Goal: Register for event/course

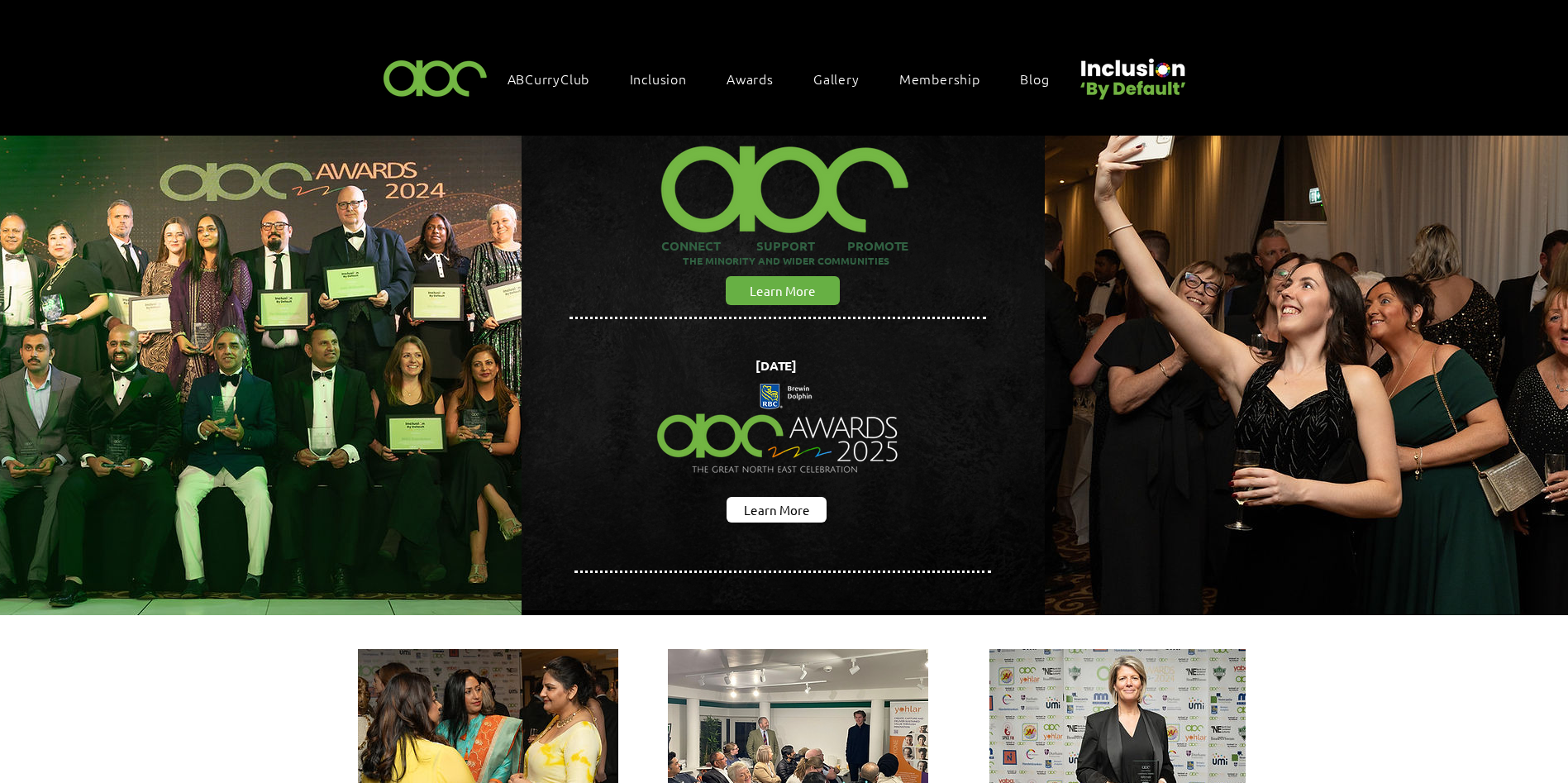
click at [740, 67] on div "Awards" at bounding box center [758, 78] width 80 height 35
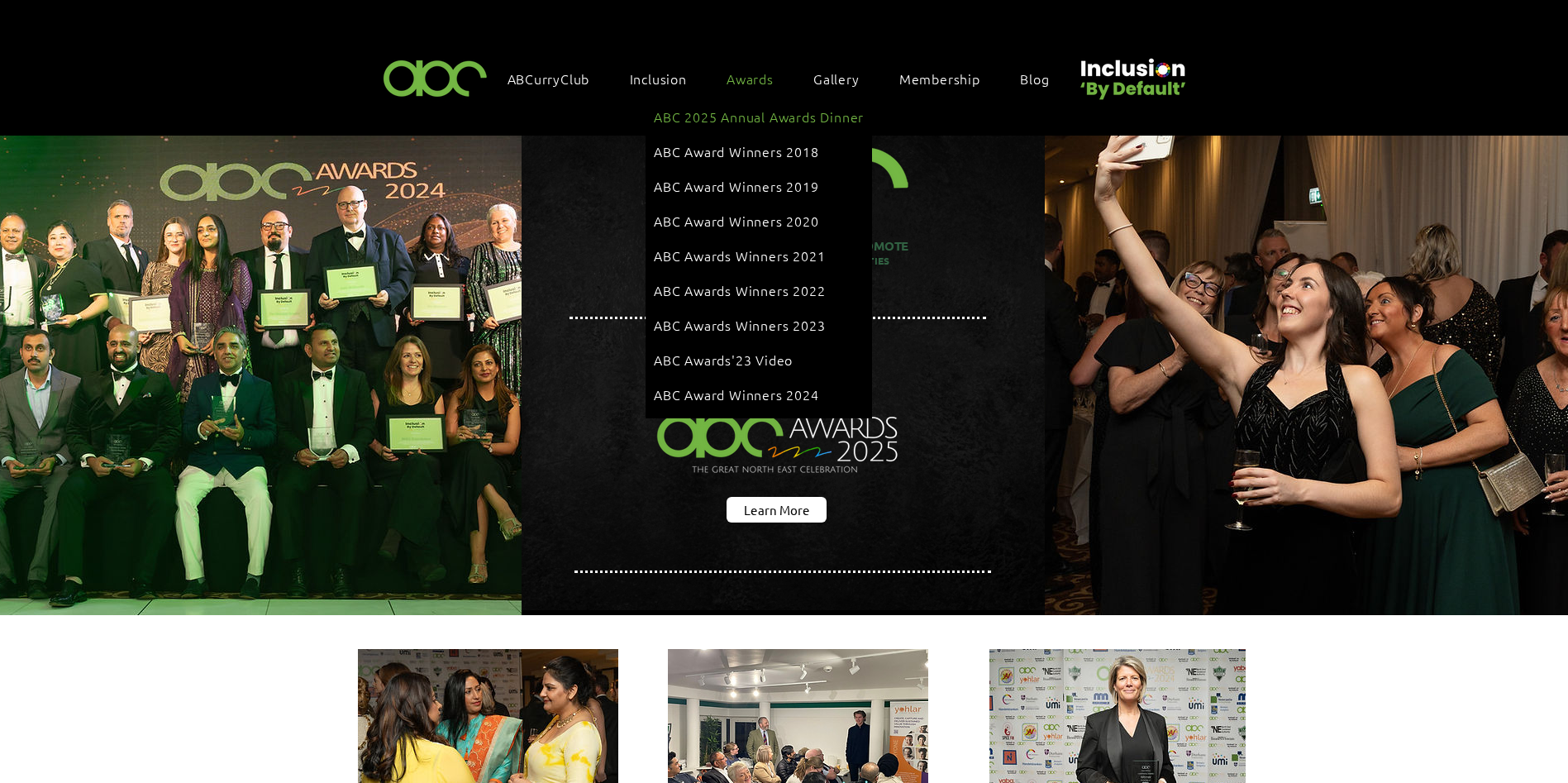
click at [763, 124] on link "ABC 2025 Annual Awards Dinner" at bounding box center [758, 116] width 210 height 31
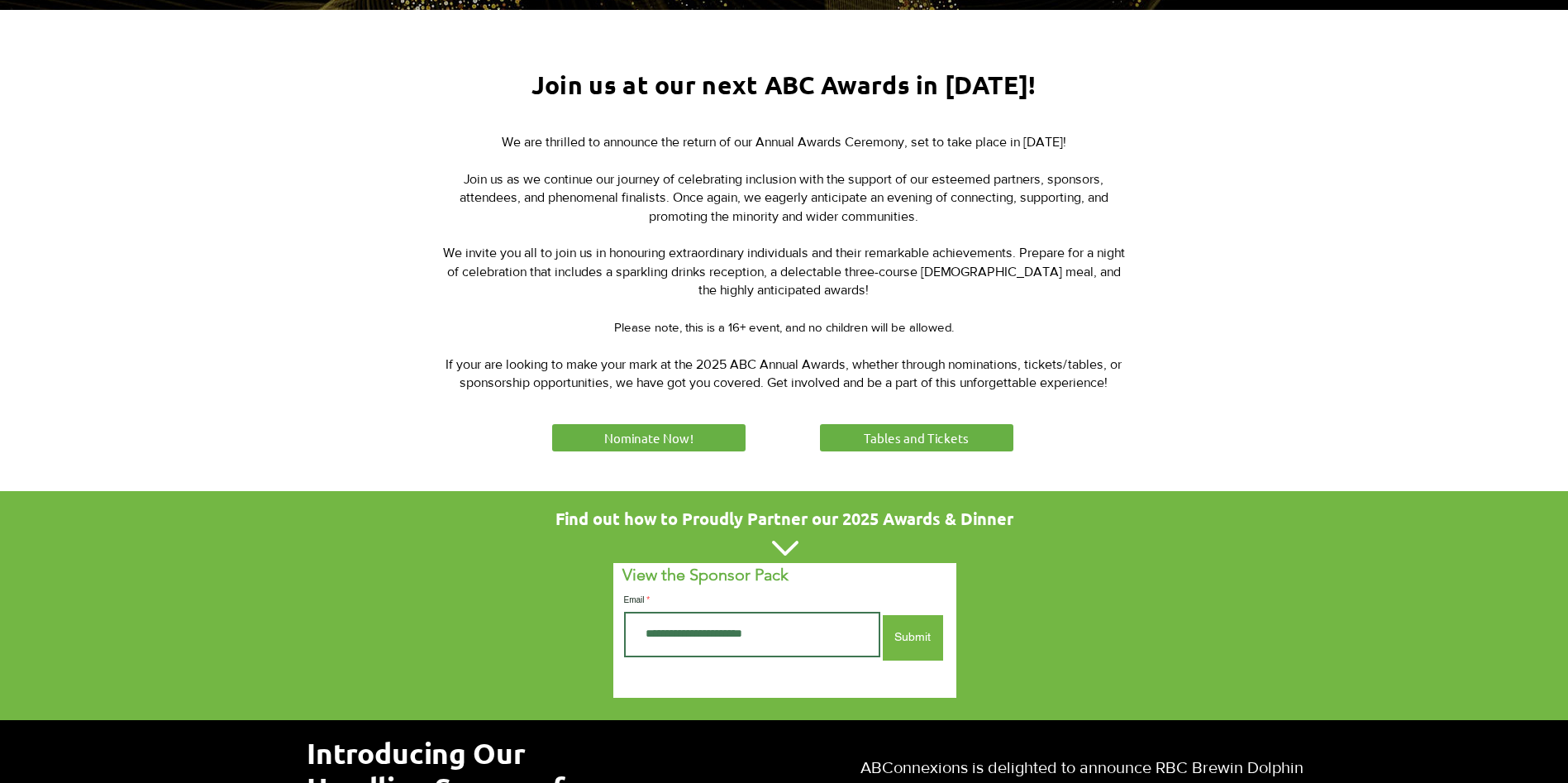
scroll to position [579, 0]
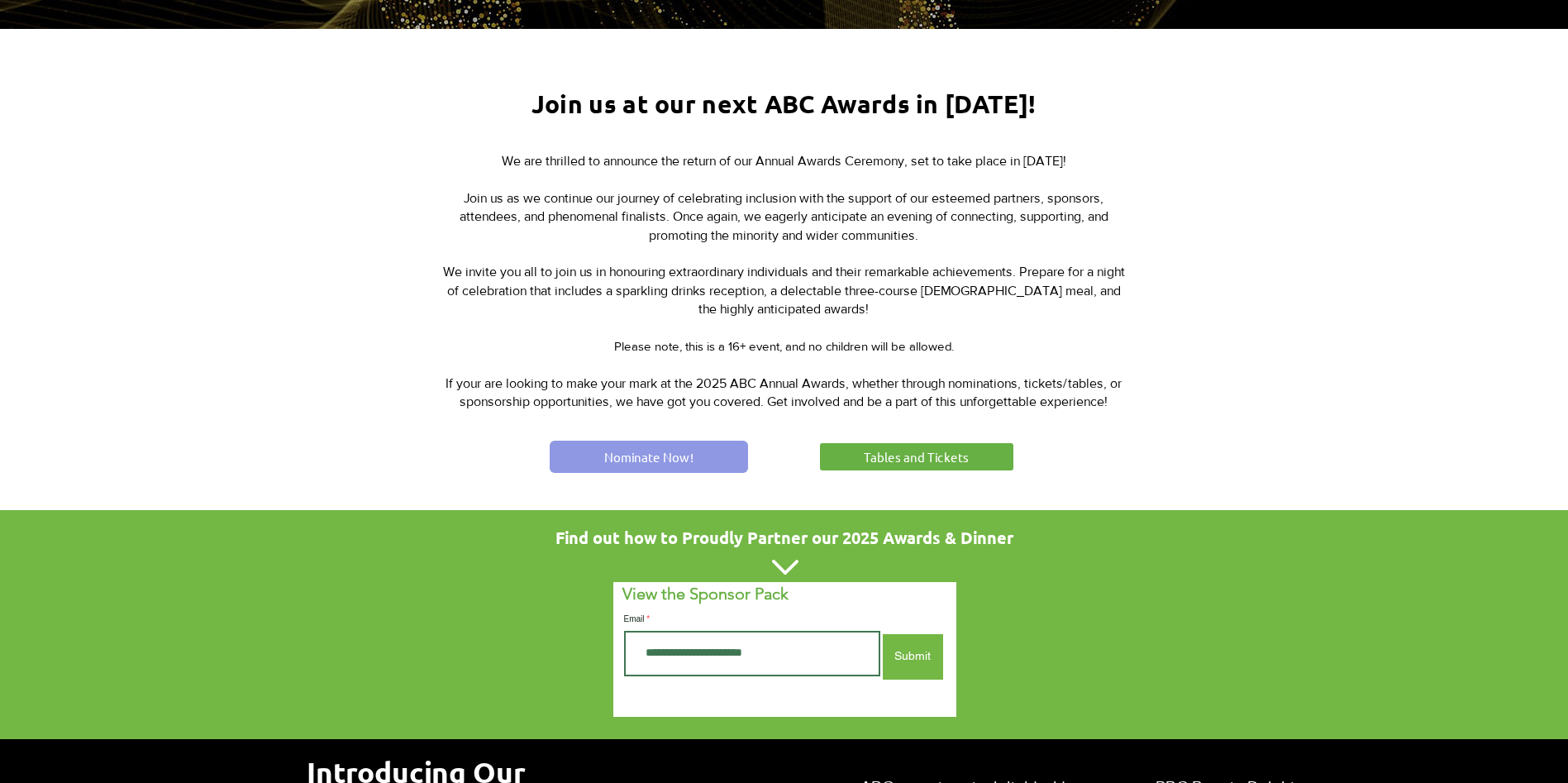
click at [613, 459] on span "Nominate Now!" at bounding box center [649, 456] width 89 height 17
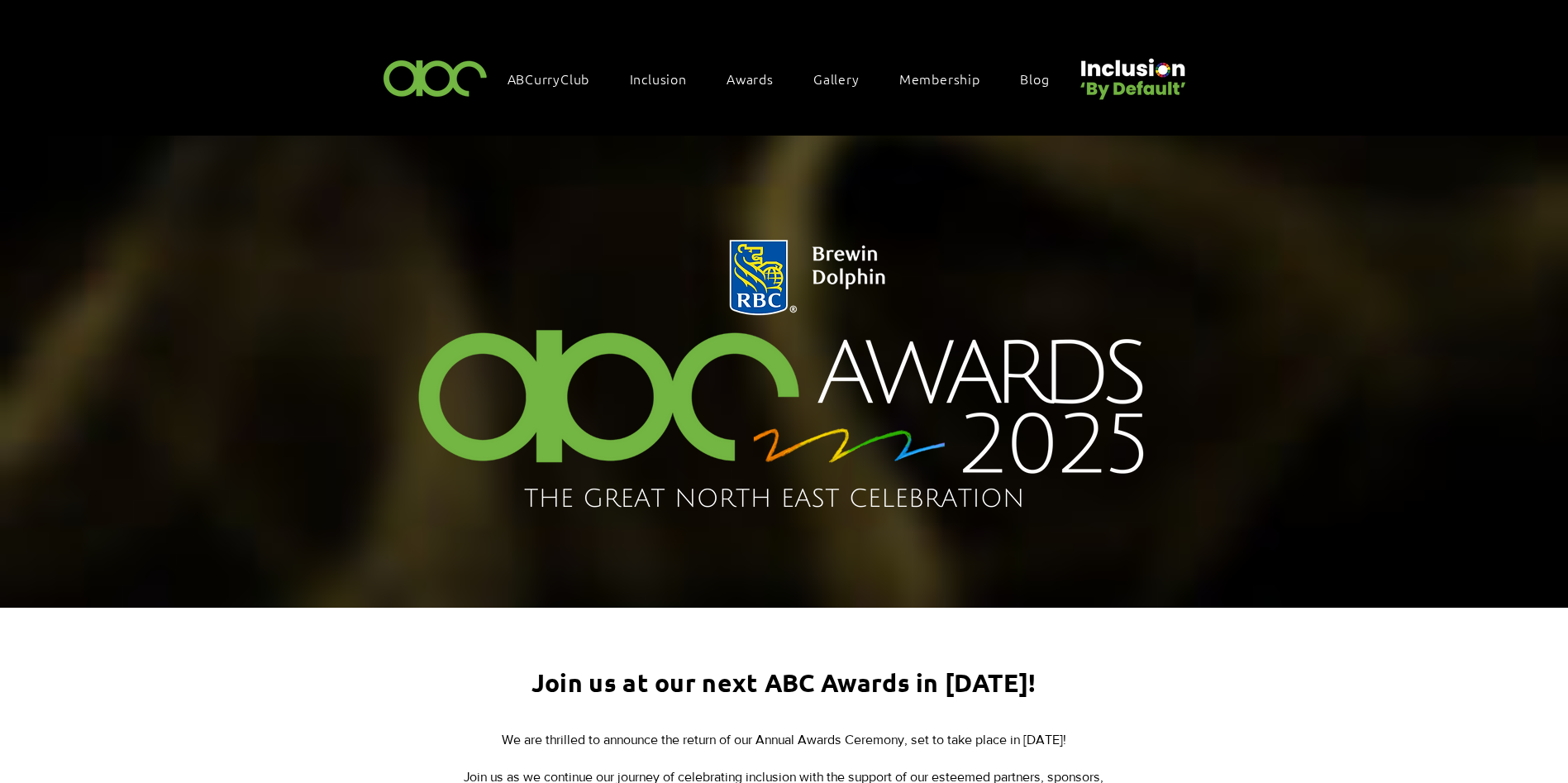
scroll to position [579, 0]
